Goal: Transaction & Acquisition: Obtain resource

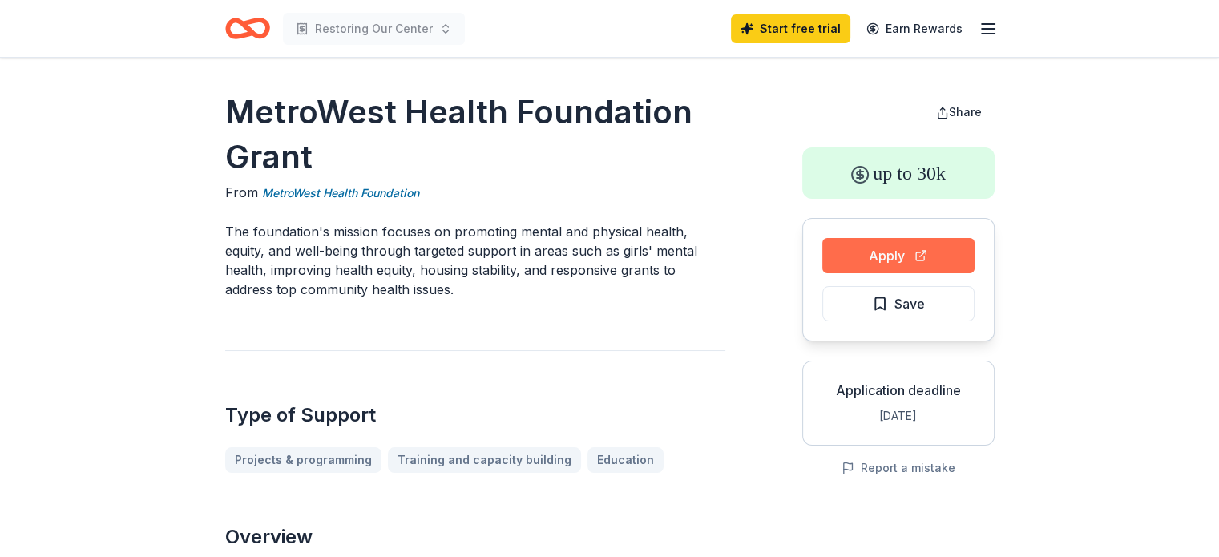
click at [932, 261] on button "Apply" at bounding box center [898, 255] width 152 height 35
click at [928, 262] on button "Apply" at bounding box center [898, 255] width 152 height 35
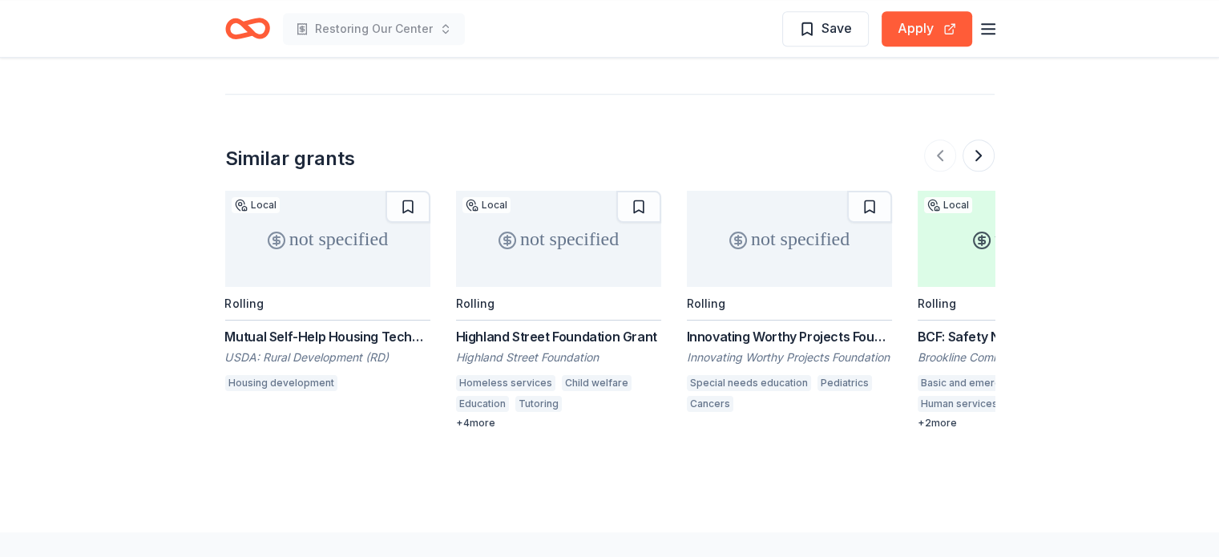
scroll to position [1655, 0]
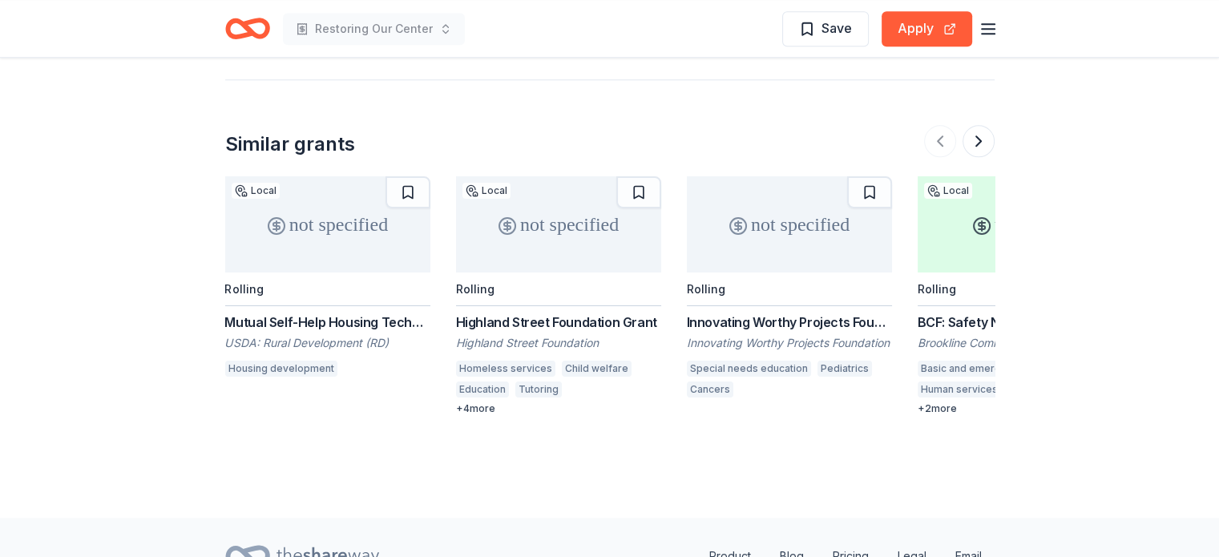
click at [579, 313] on div "Highland Street Foundation Grant Highland Street Foundation Homeless services C…" at bounding box center [558, 364] width 205 height 103
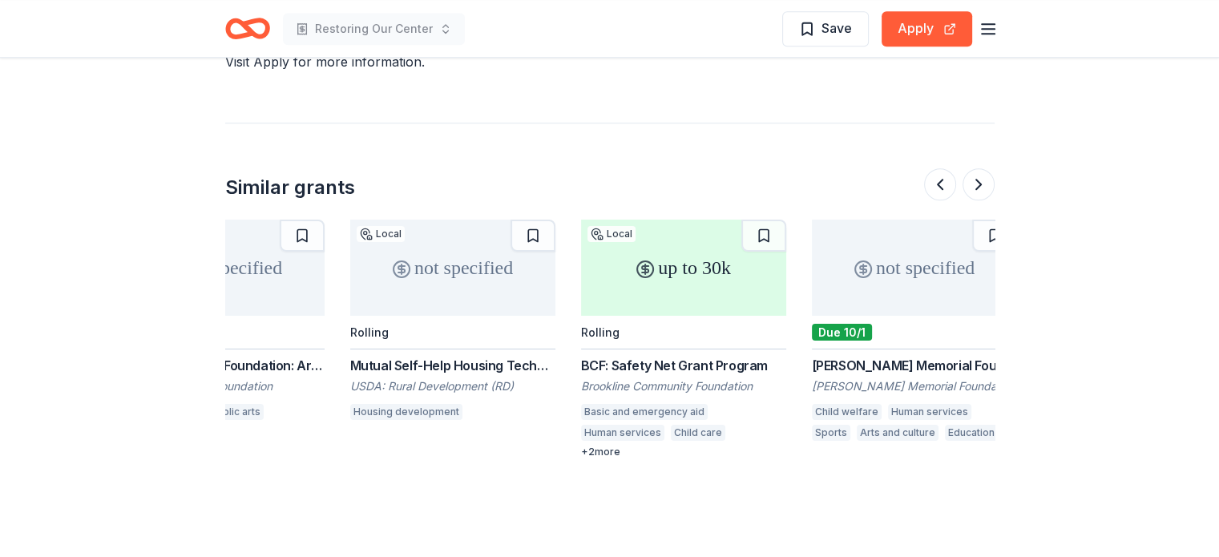
scroll to position [0, 364]
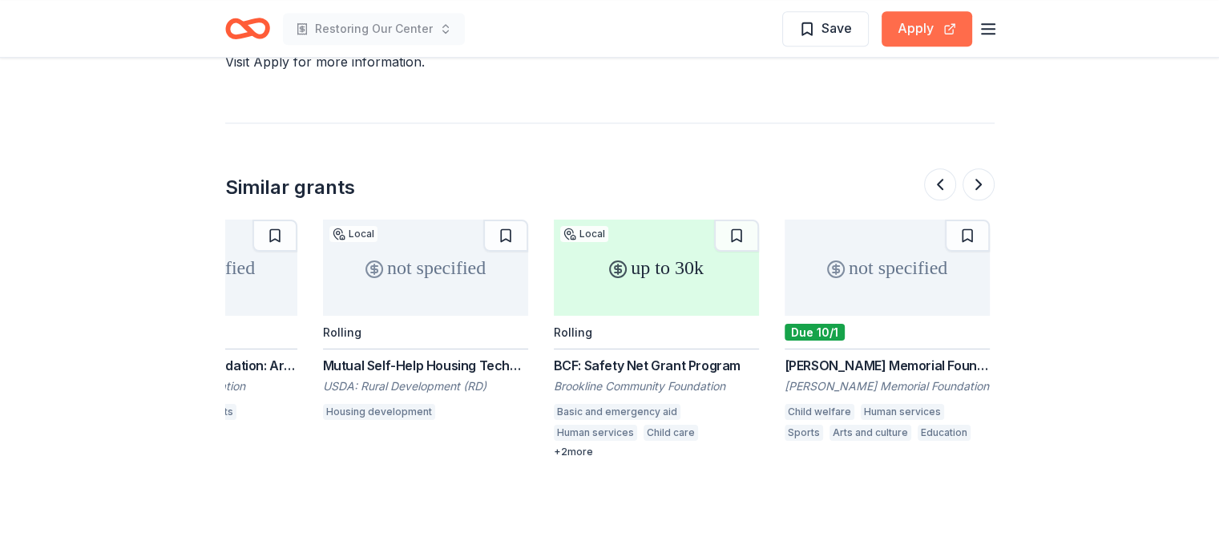
click at [913, 29] on button "Apply" at bounding box center [926, 28] width 91 height 35
